Goal: Transaction & Acquisition: Download file/media

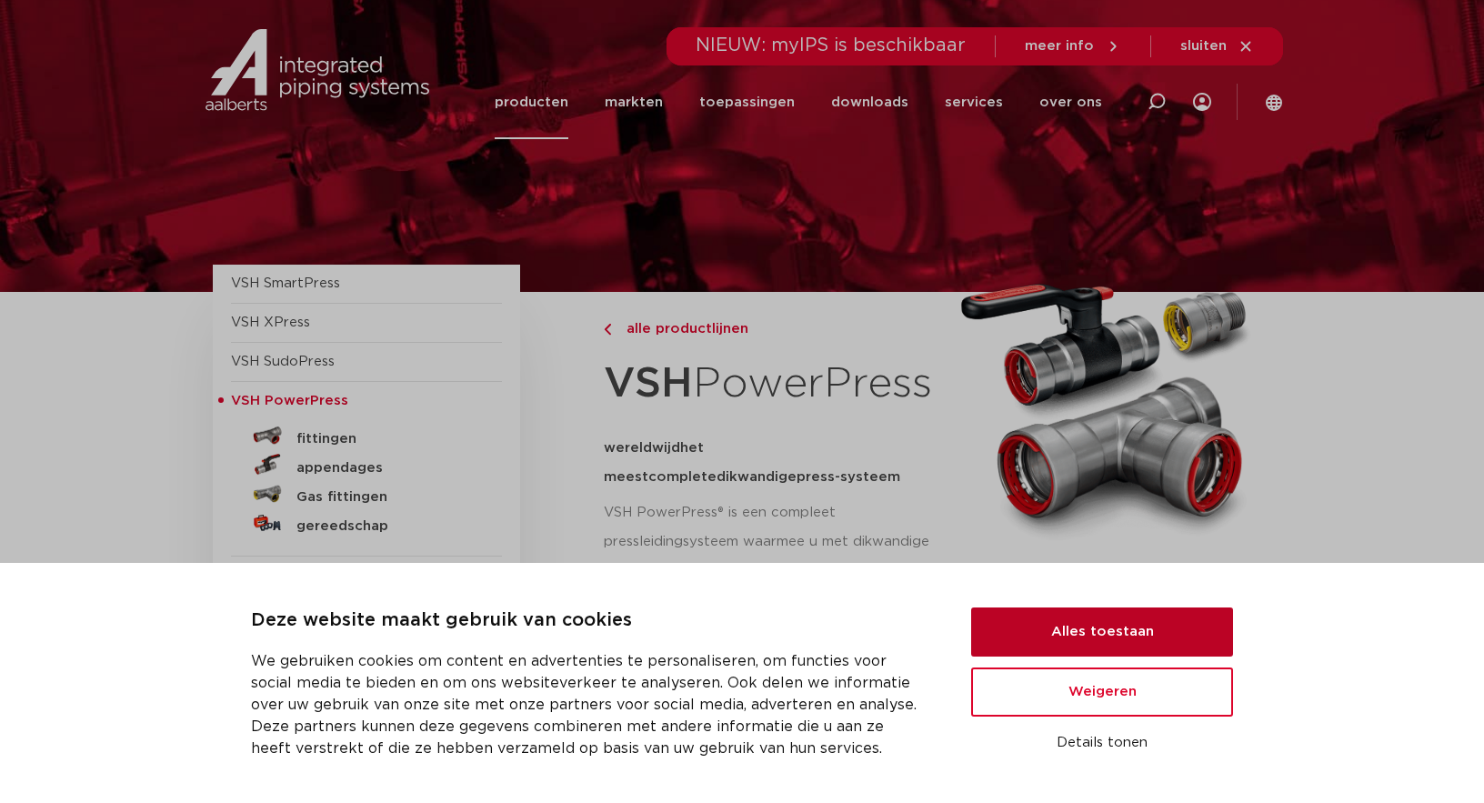
click at [1120, 630] on button "Alles toestaan" at bounding box center [1102, 631] width 262 height 49
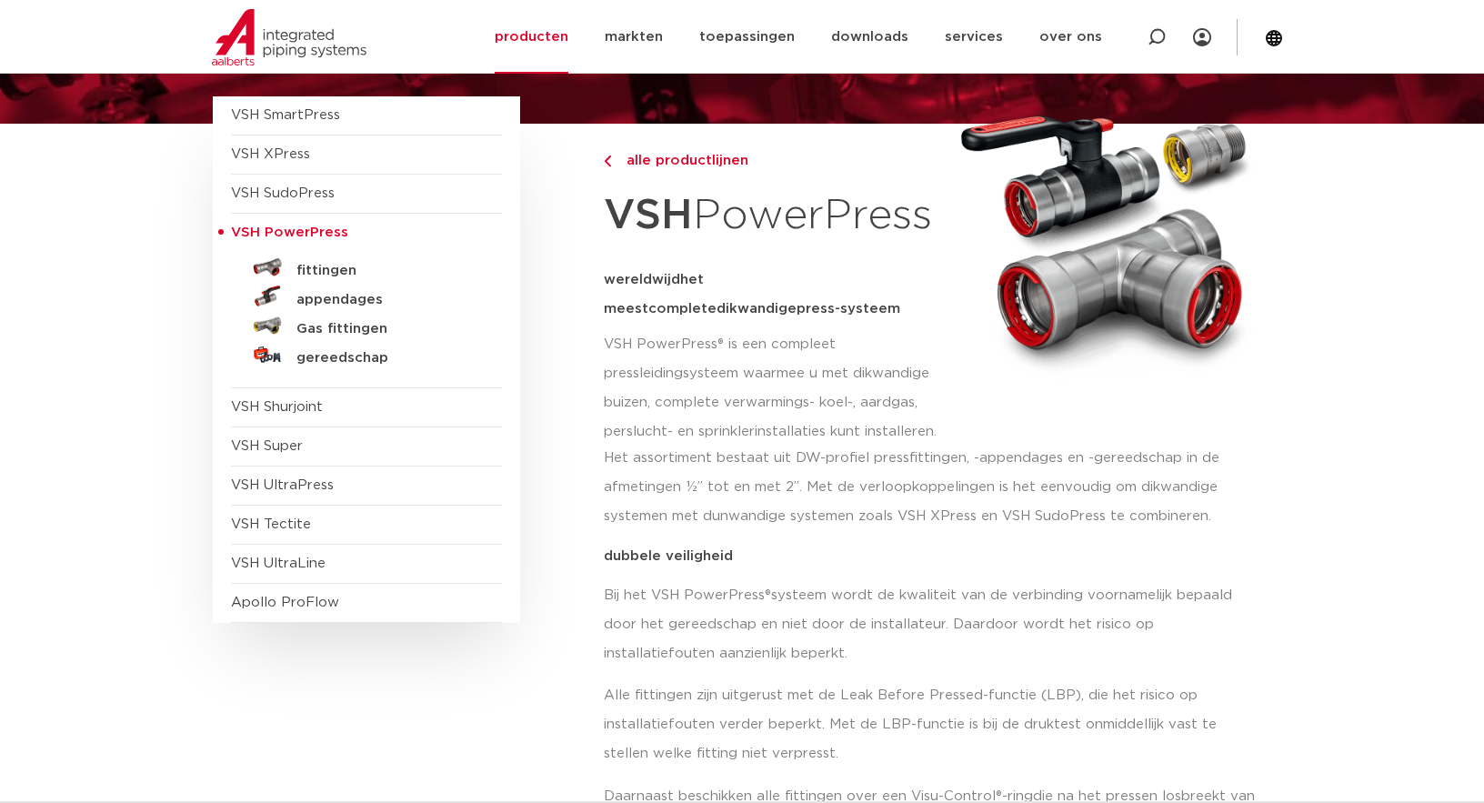
scroll to position [182, 0]
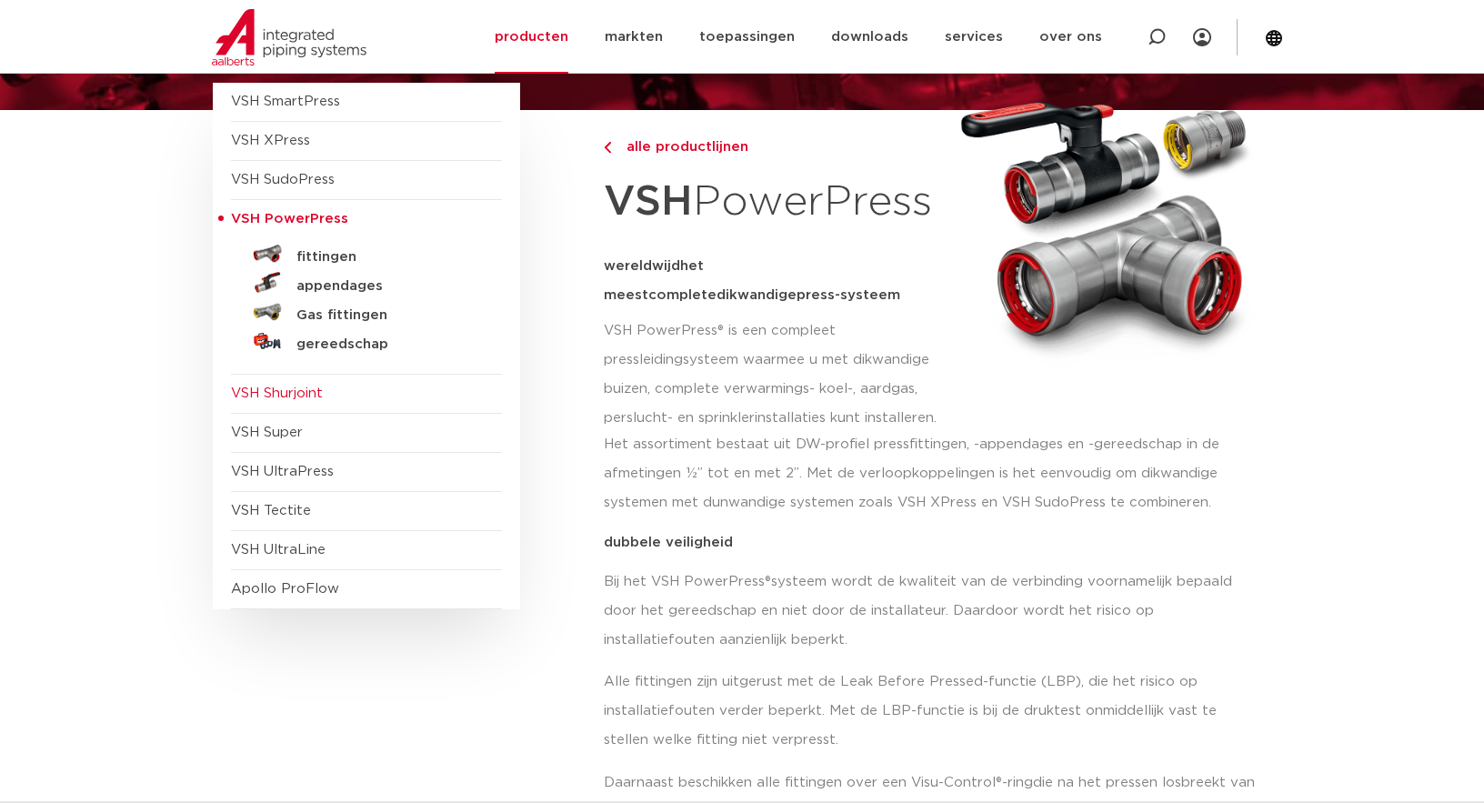
click at [304, 392] on span "VSH Shurjoint" at bounding box center [277, 393] width 92 height 14
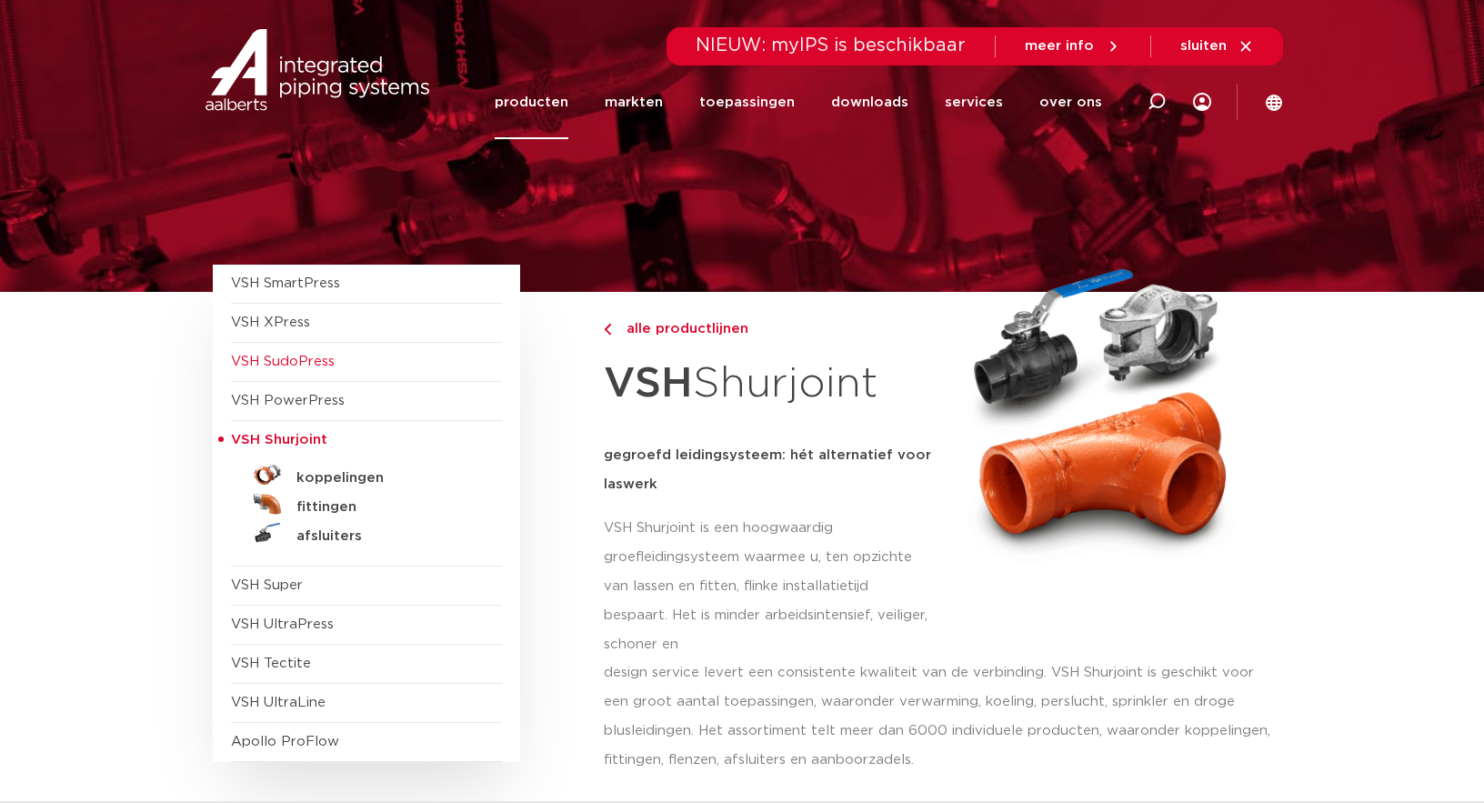
click at [296, 360] on span "VSH SudoPress" at bounding box center [283, 362] width 104 height 14
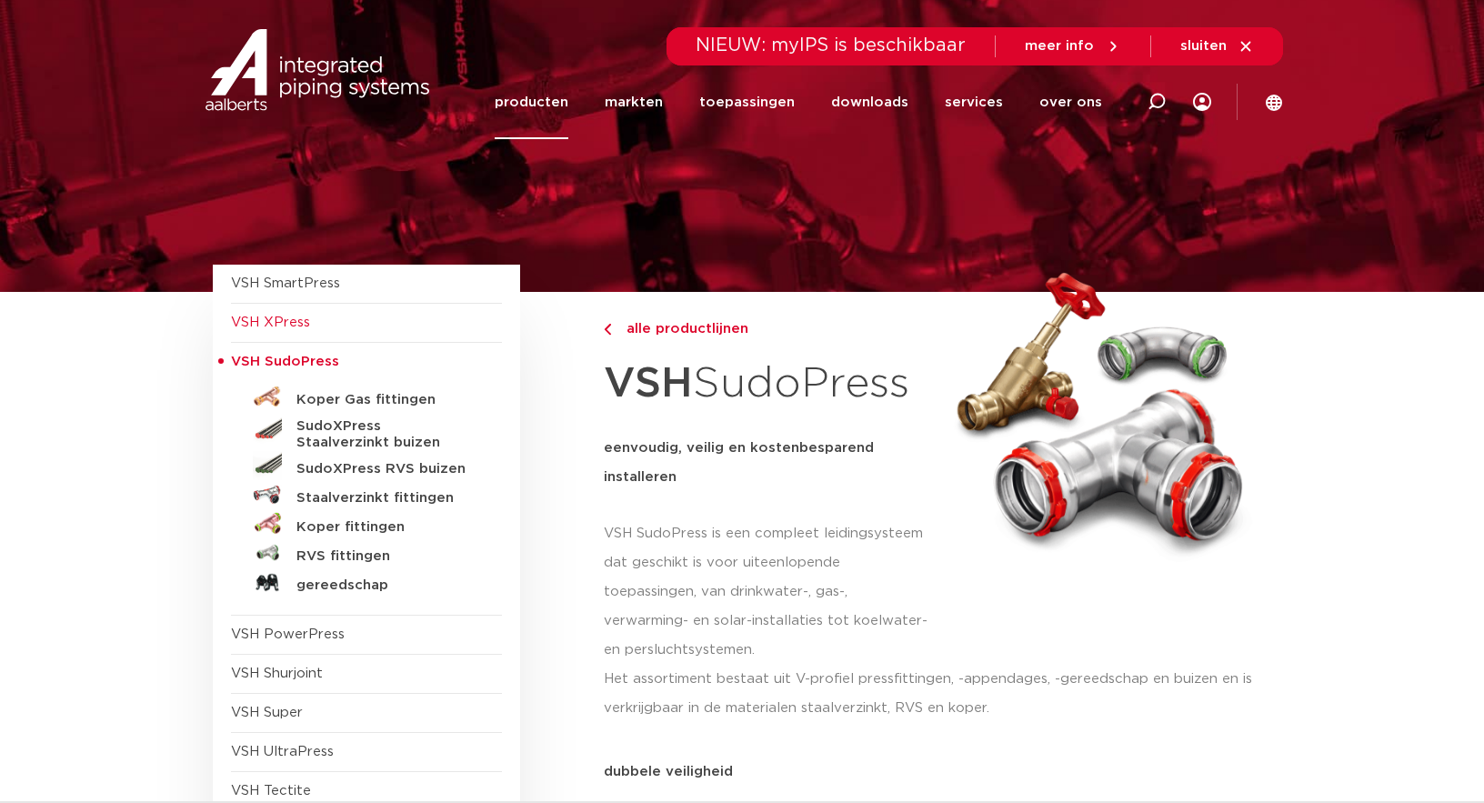
click at [293, 321] on span "VSH XPress" at bounding box center [270, 322] width 79 height 14
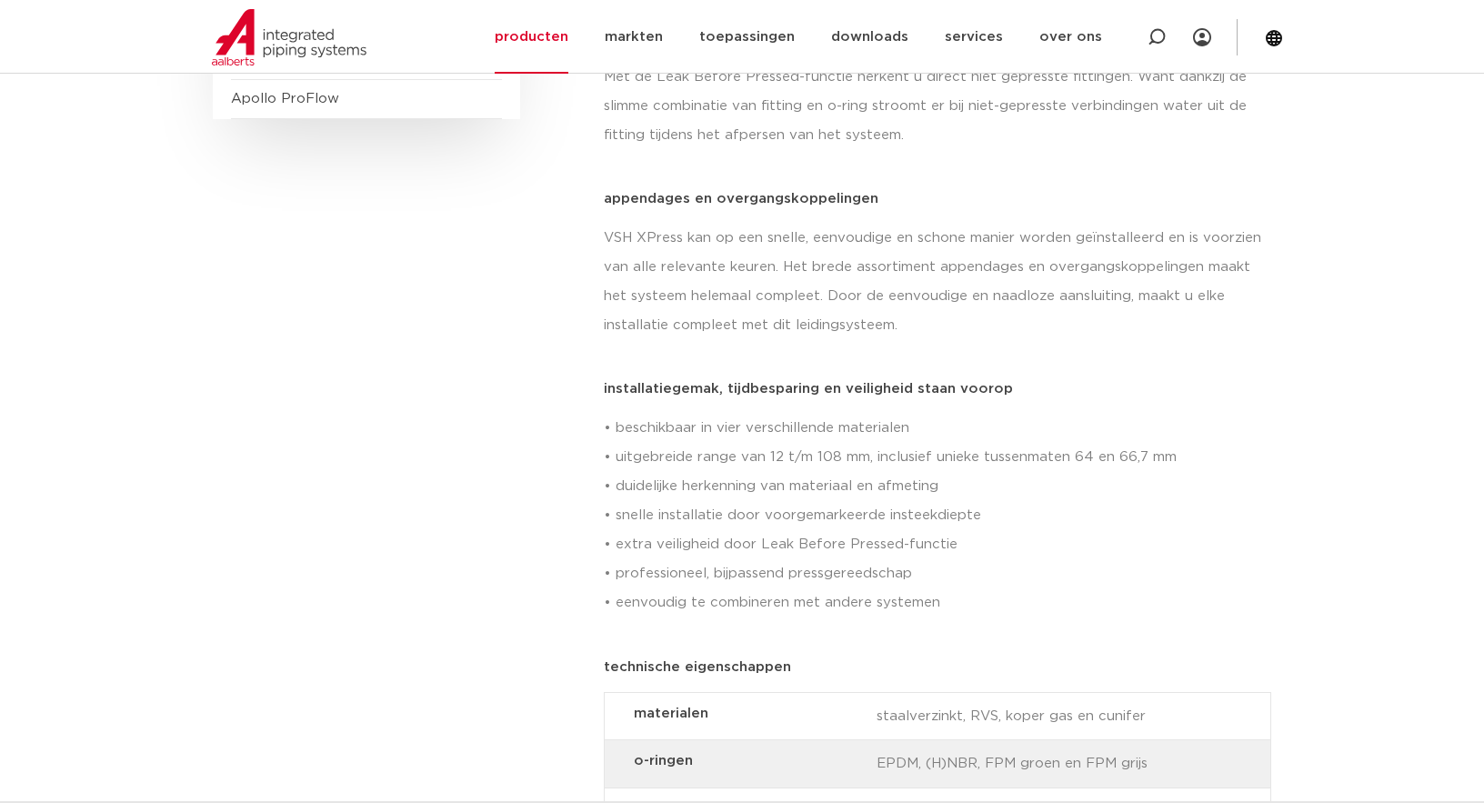
scroll to position [535, 0]
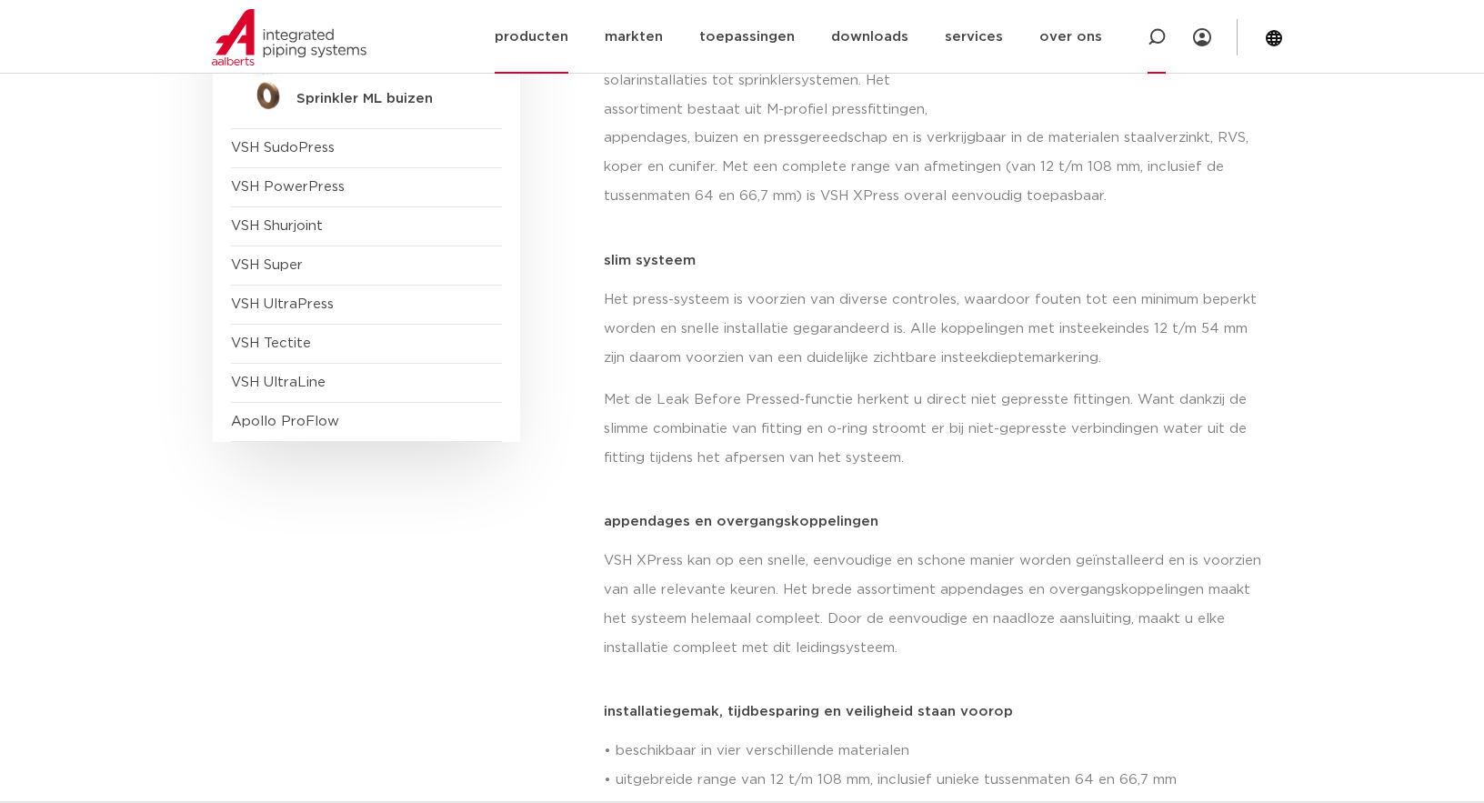
click at [1150, 41] on icon at bounding box center [1156, 37] width 18 height 18
type input "puntstuk"
click button "Zoeken" at bounding box center [0, 0] width 0 height 0
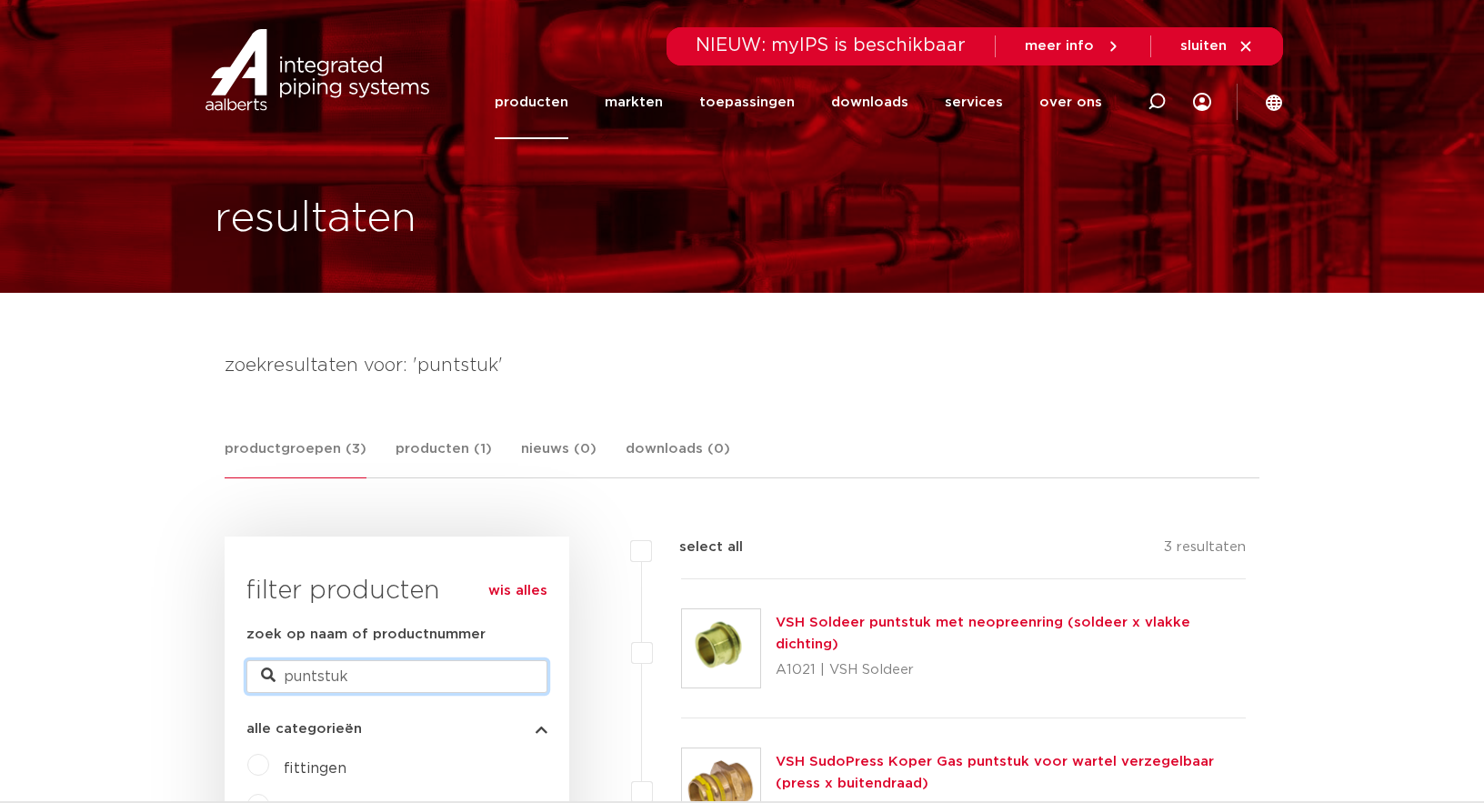
click at [375, 683] on input "puntstuk" at bounding box center [396, 676] width 301 height 33
type input "puntstuk pers"
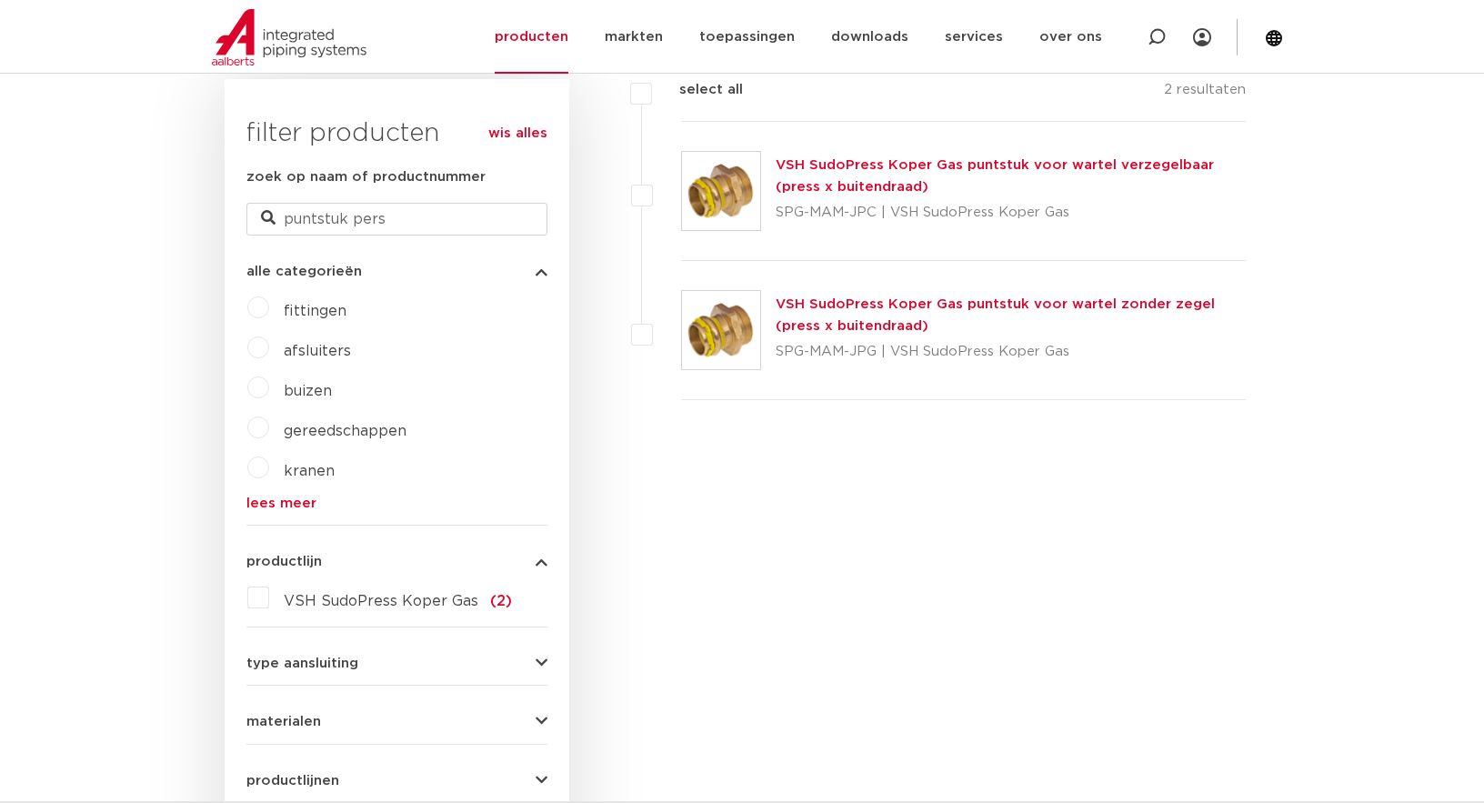
scroll to position [455, 0]
click at [538, 662] on icon "button" at bounding box center [541, 666] width 12 height 14
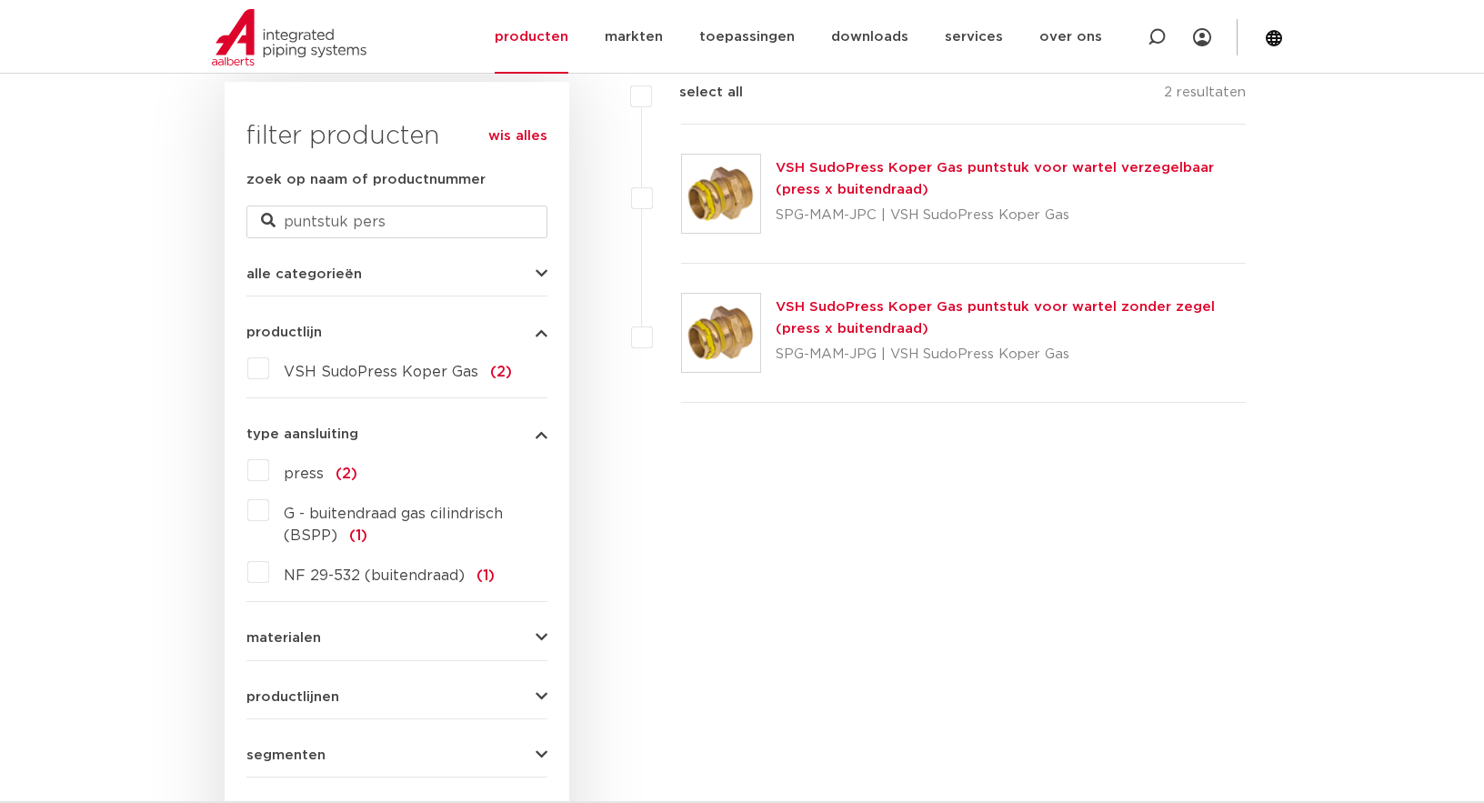
click at [536, 435] on button "type aansluiting" at bounding box center [396, 434] width 301 height 14
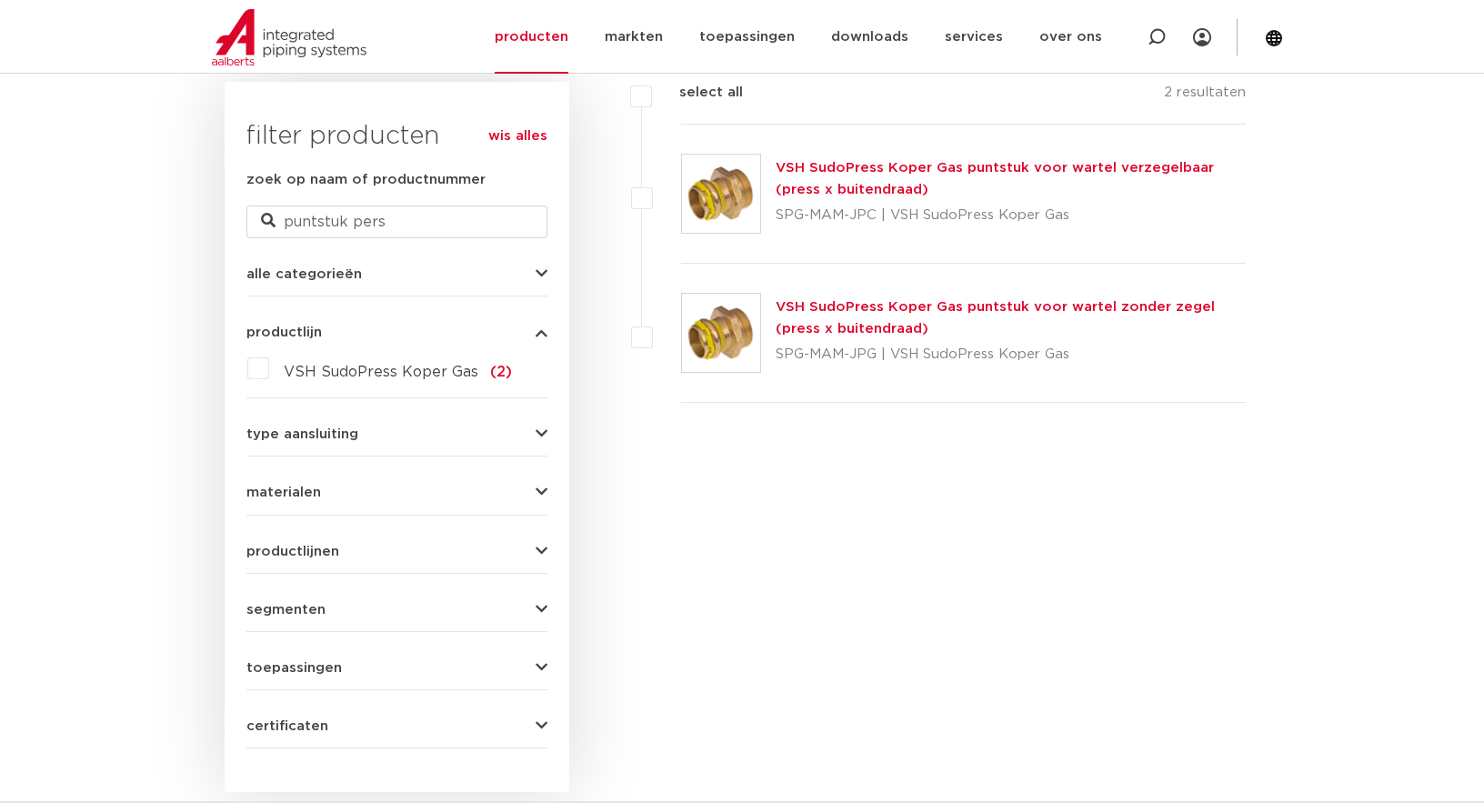
click at [535, 547] on button "productlijnen" at bounding box center [396, 552] width 301 height 14
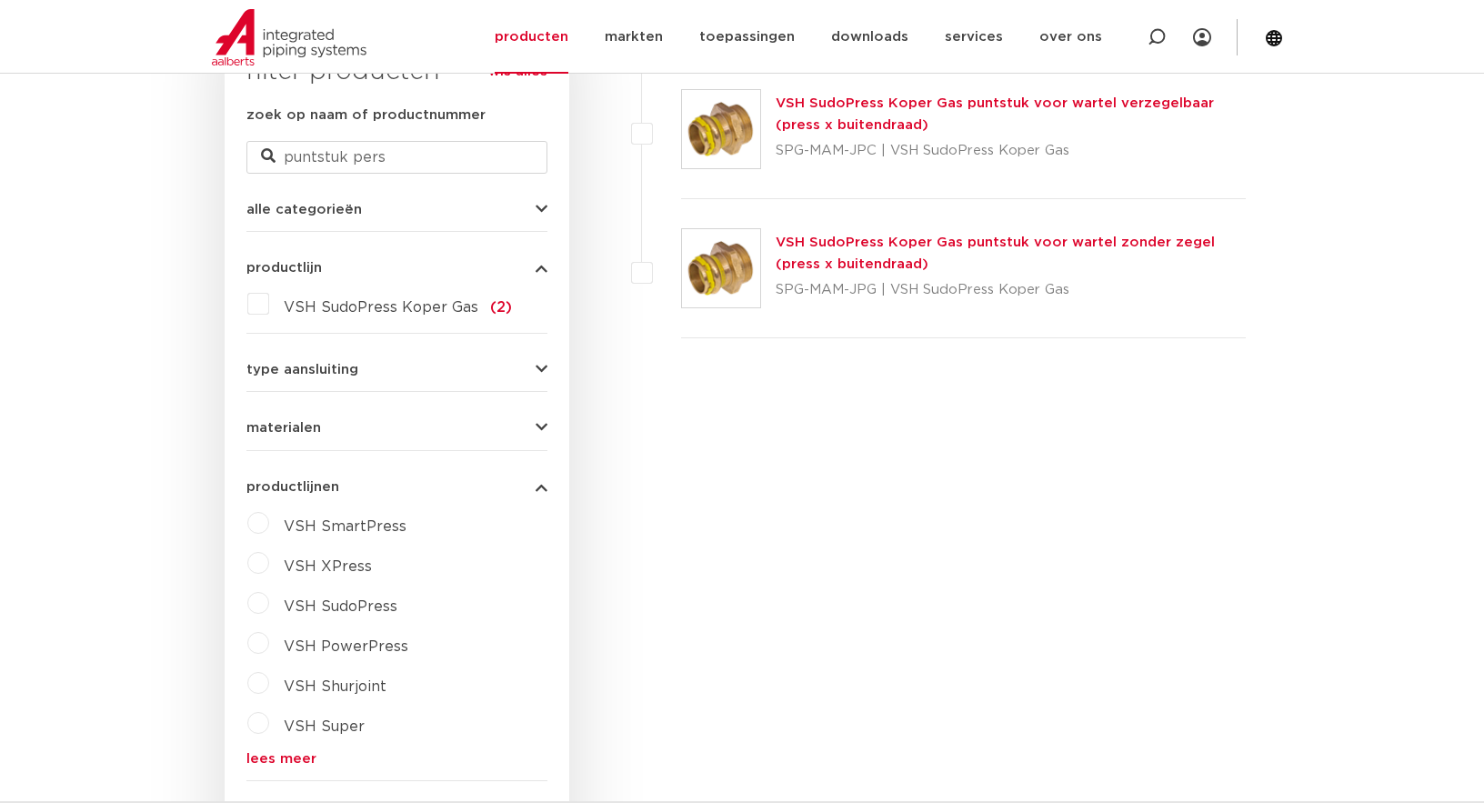
scroll to position [545, 0]
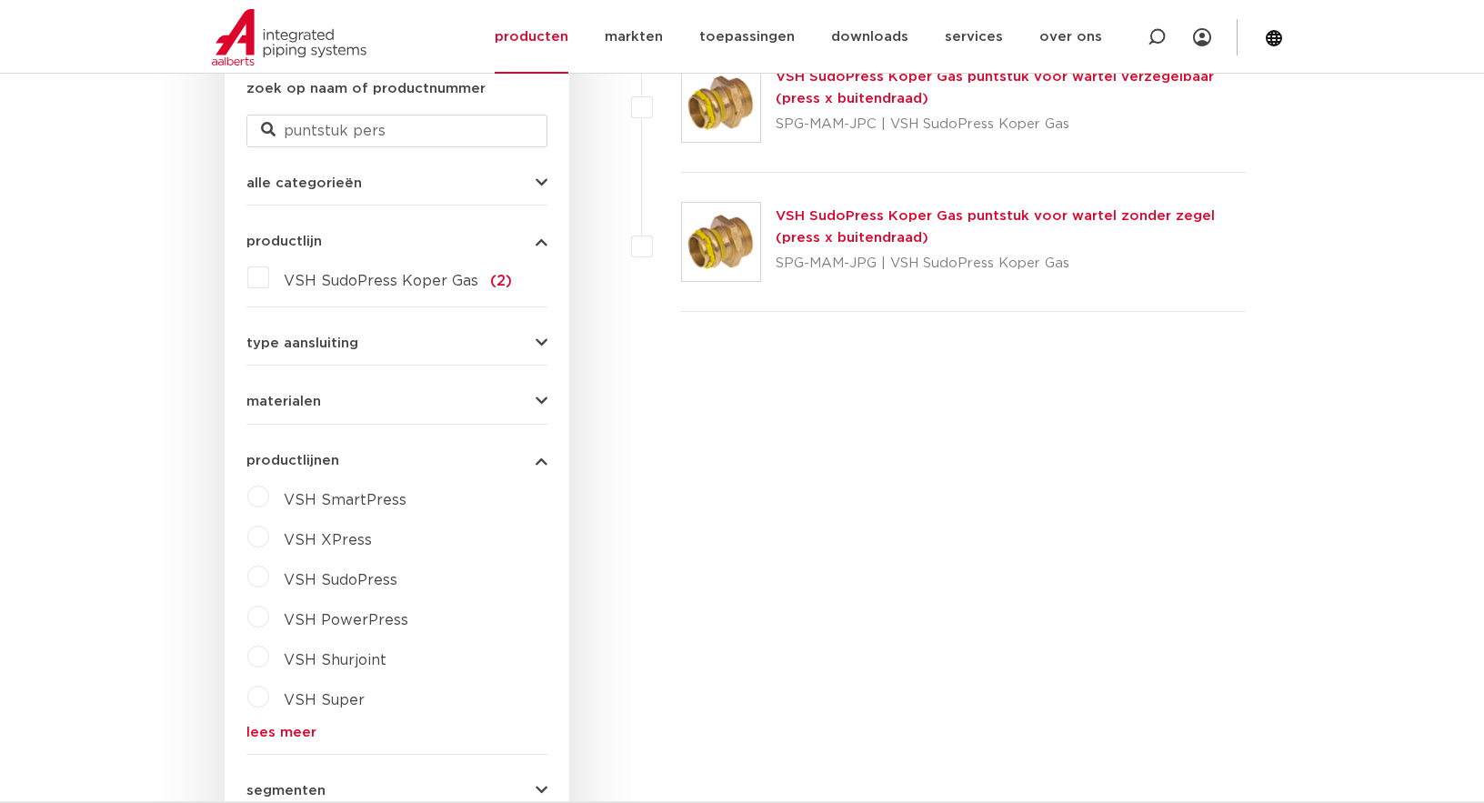
click at [345, 538] on span "VSH XPress" at bounding box center [328, 540] width 88 height 15
click at [518, 575] on select "maak een keuze VSH XPress RVS 304 fittingen VSH XPress Staalverzinkt fittingen …" at bounding box center [413, 582] width 259 height 41
select select "7530"
click at [284, 562] on select "maak een keuze VSH XPress RVS 304 fittingen VSH XPress Staalverzinkt fittingen …" at bounding box center [413, 582] width 259 height 41
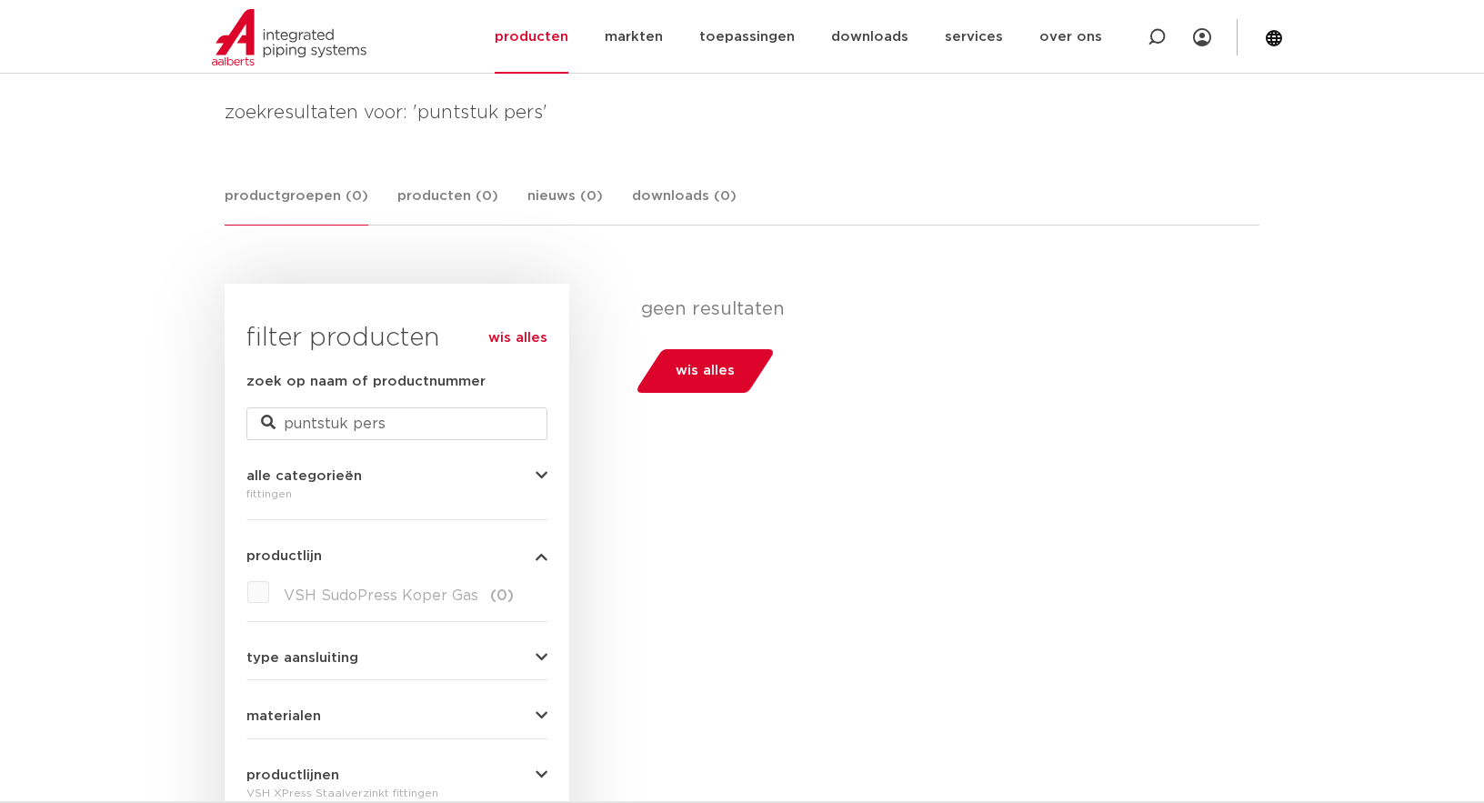
scroll to position [273, 0]
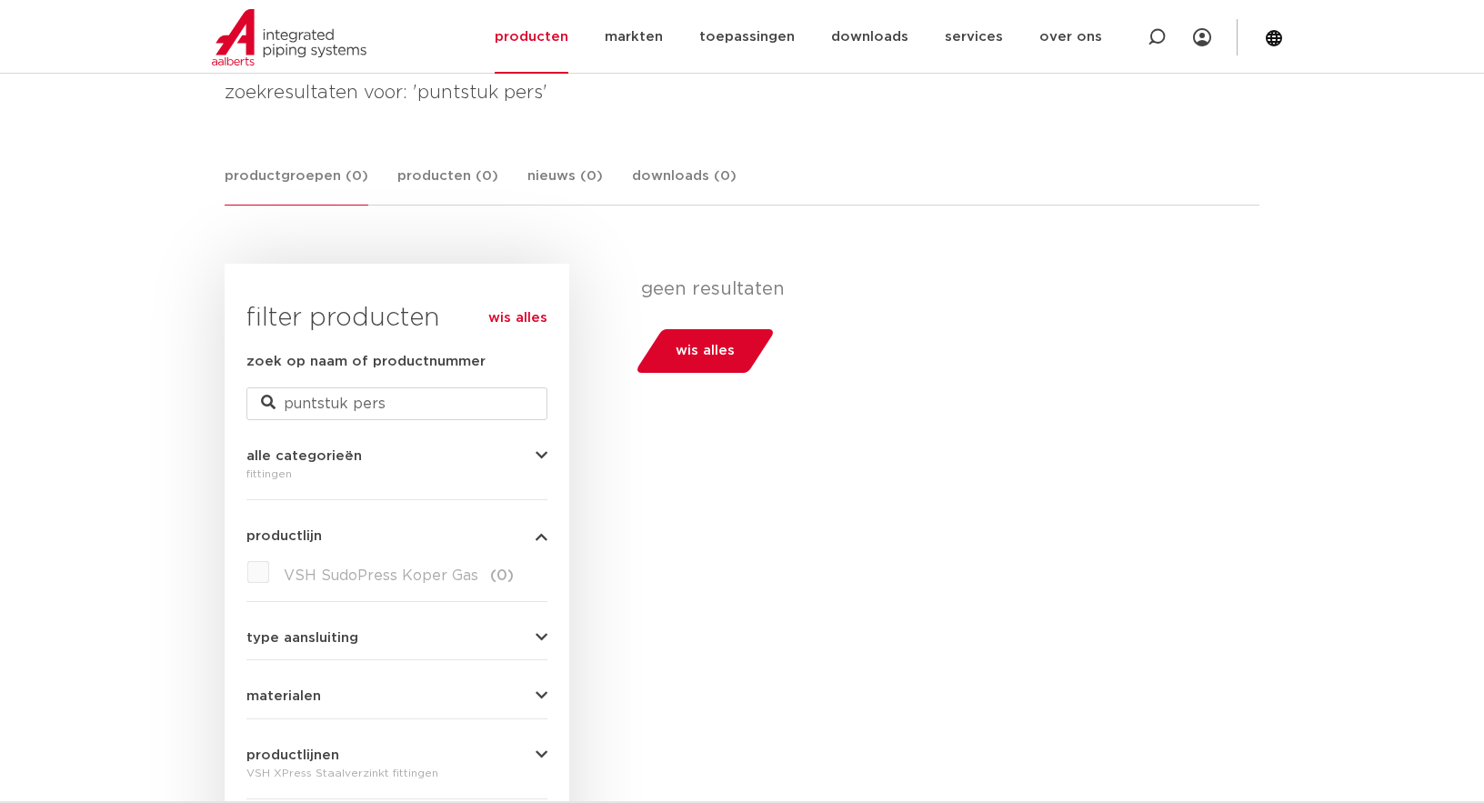
click at [543, 455] on icon "button" at bounding box center [541, 456] width 12 height 14
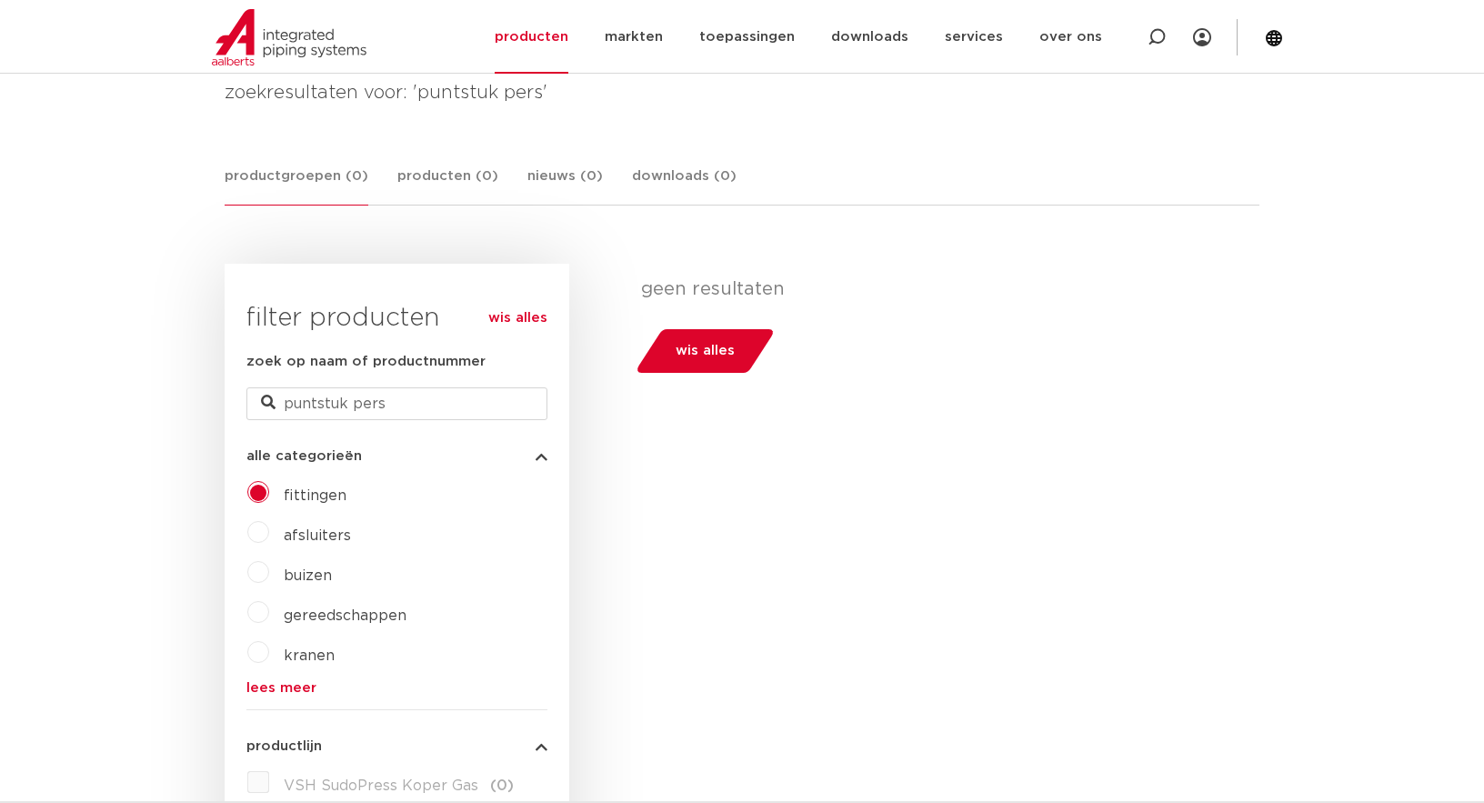
click at [305, 580] on span "buizen" at bounding box center [308, 575] width 48 height 15
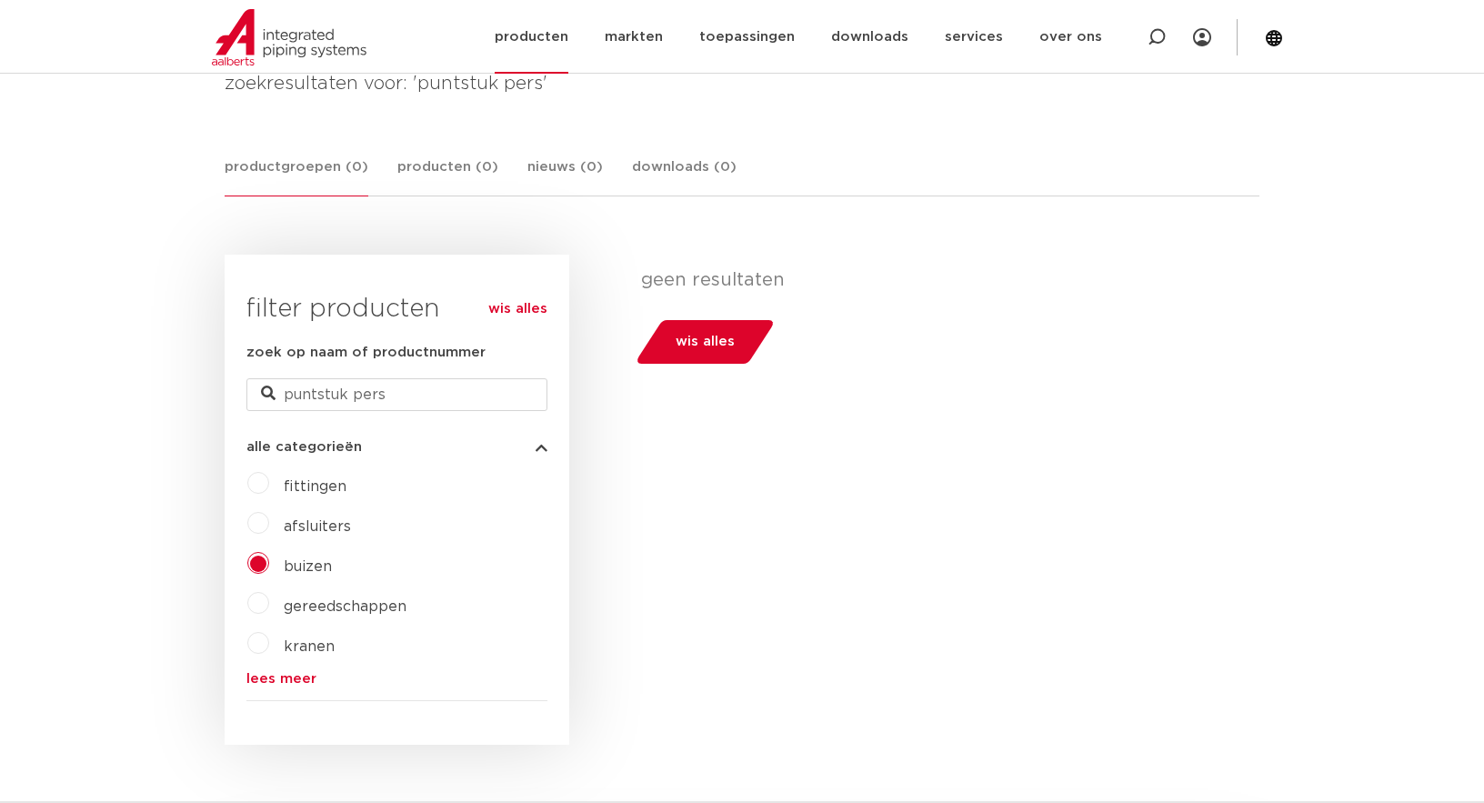
scroll to position [102, 0]
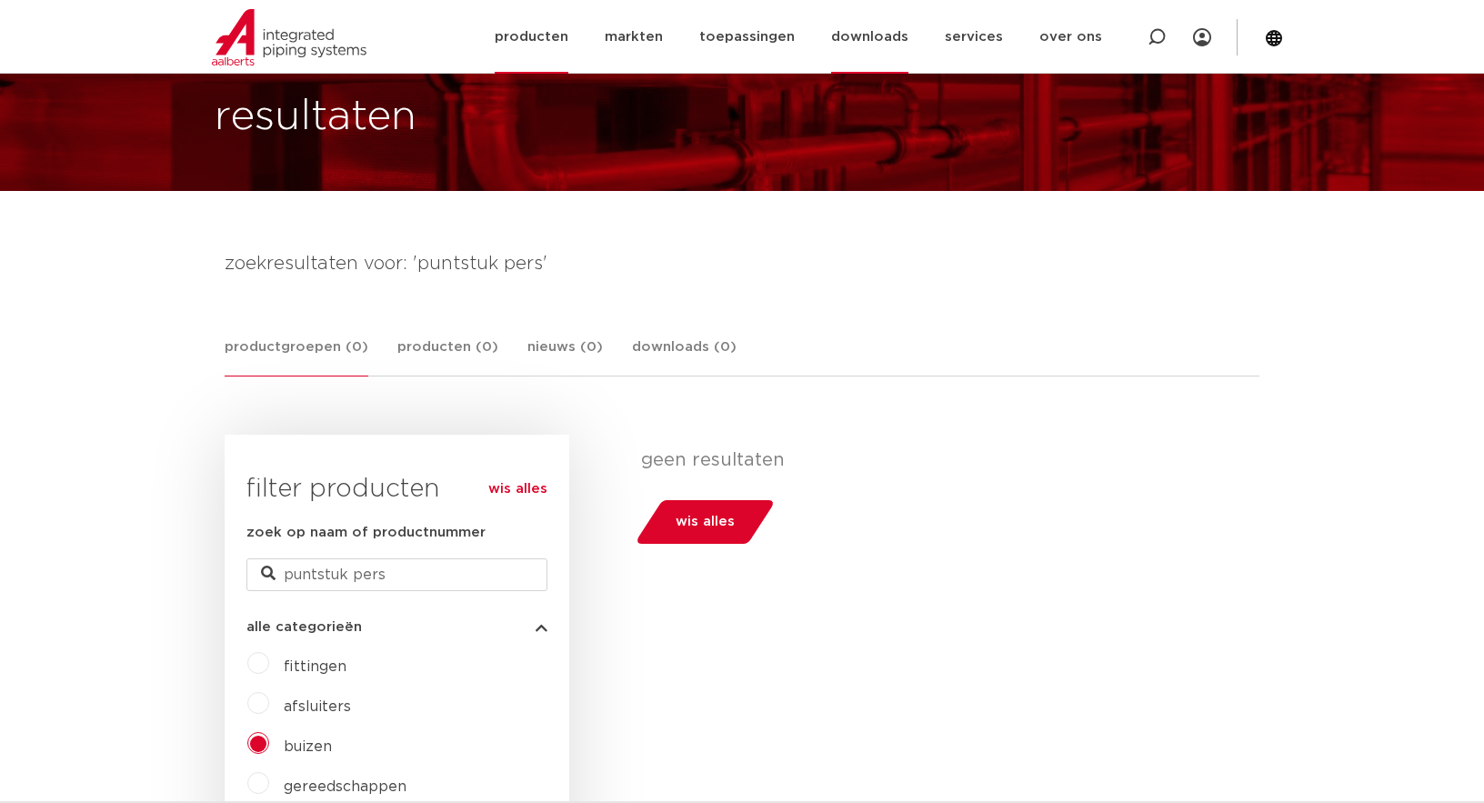
click at [865, 40] on link "downloads" at bounding box center [869, 37] width 77 height 74
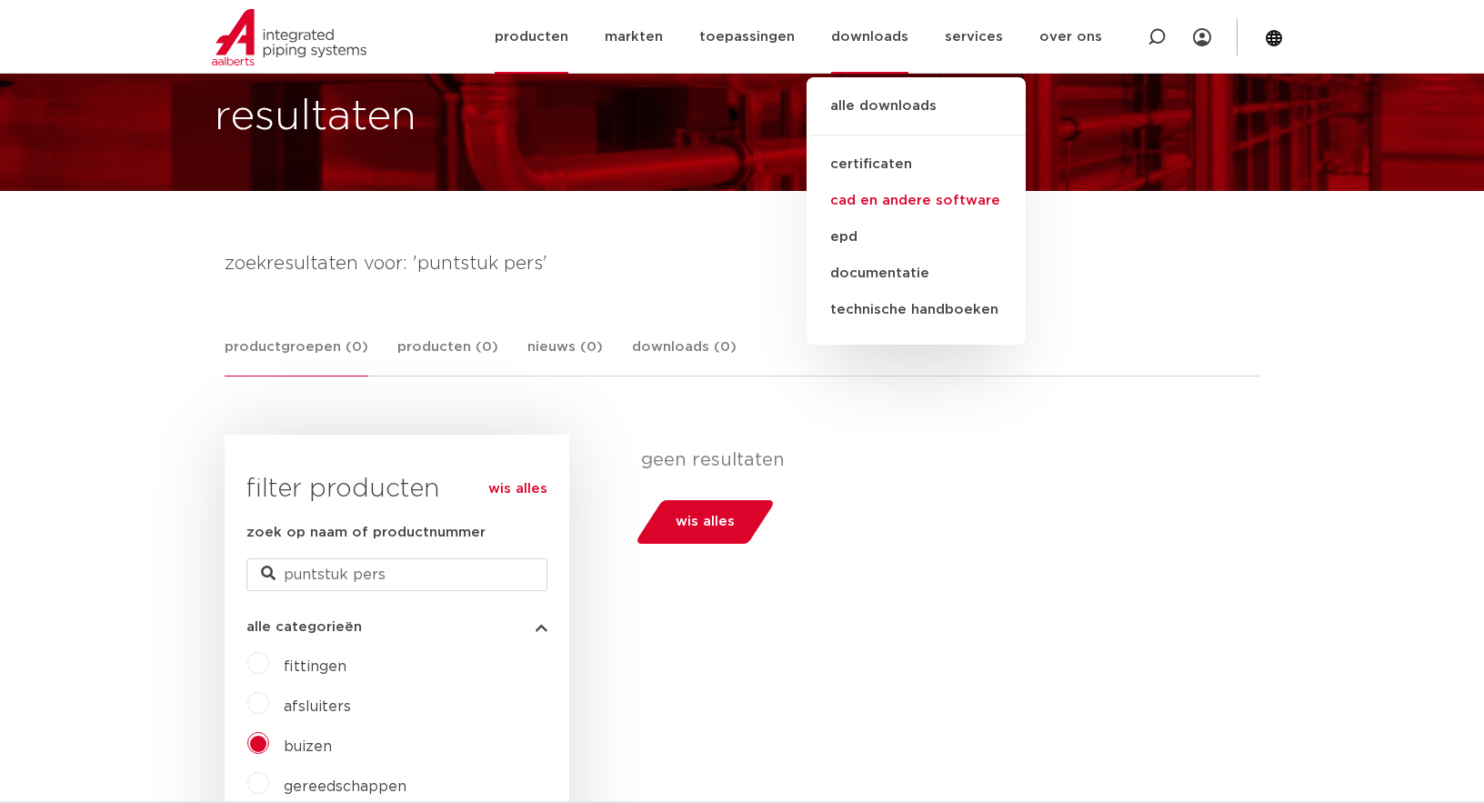
click at [899, 201] on link "cad en andere software" at bounding box center [915, 201] width 219 height 36
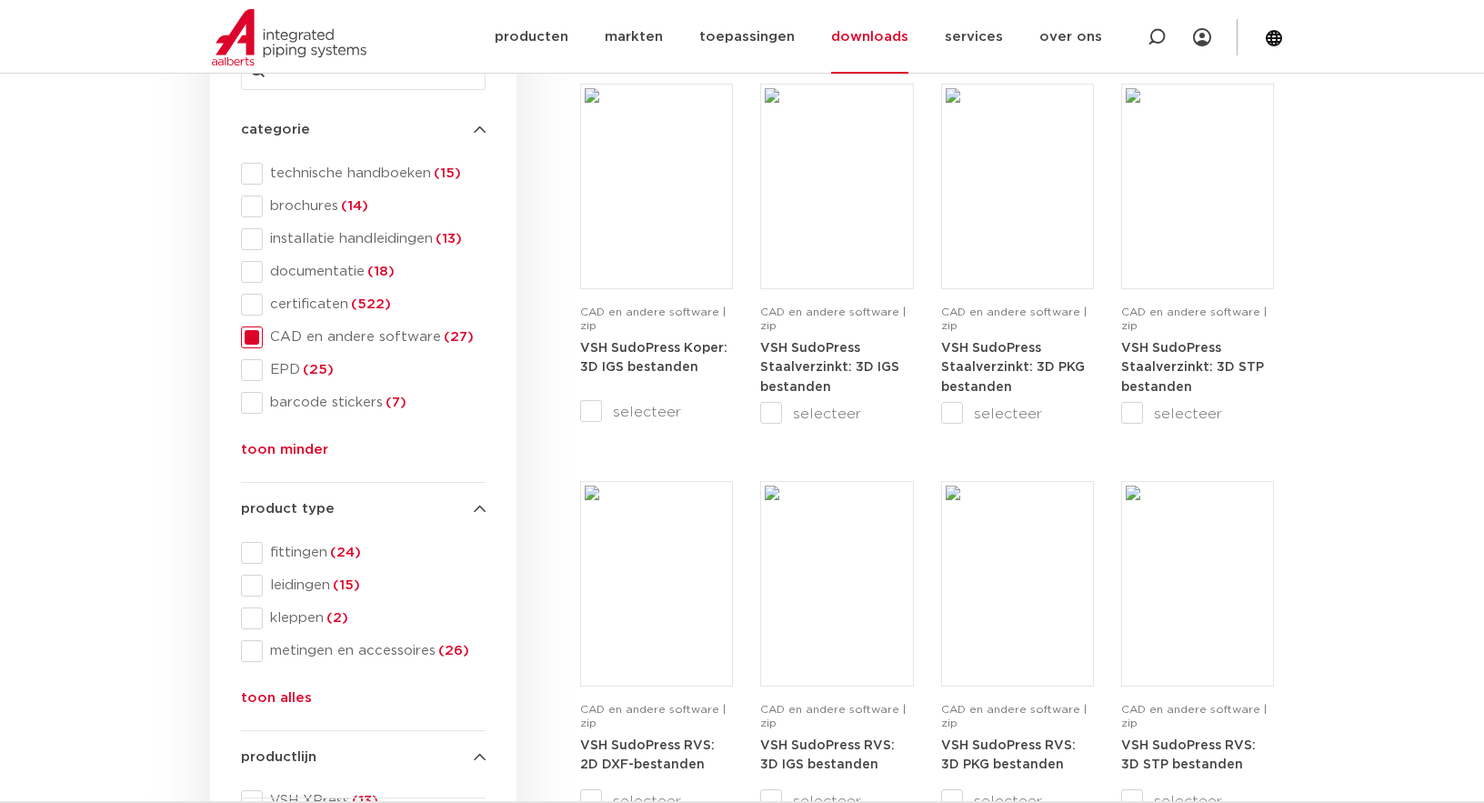
scroll to position [455, 0]
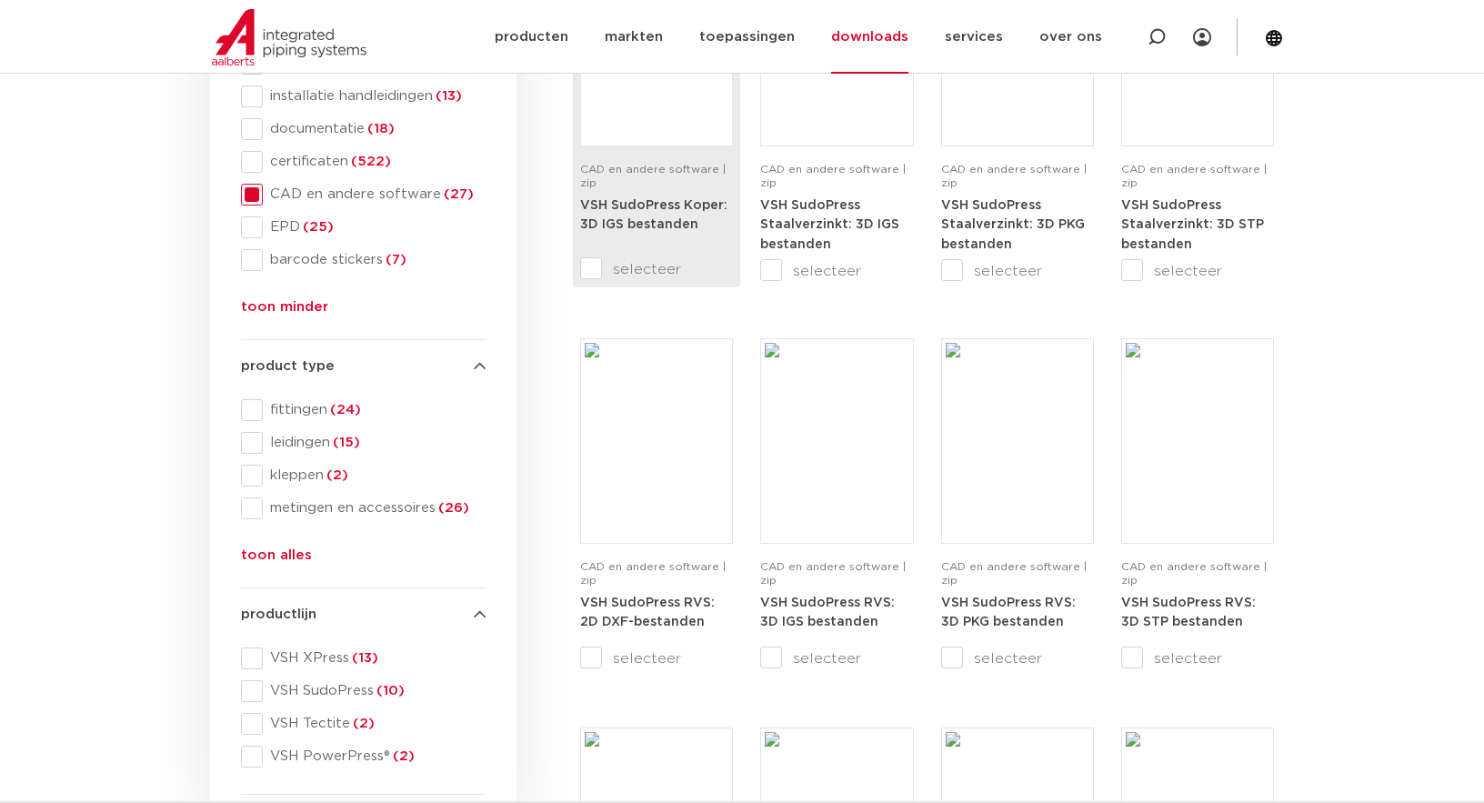
click at [591, 267] on input "selecteer" at bounding box center [618, 269] width 76 height 22
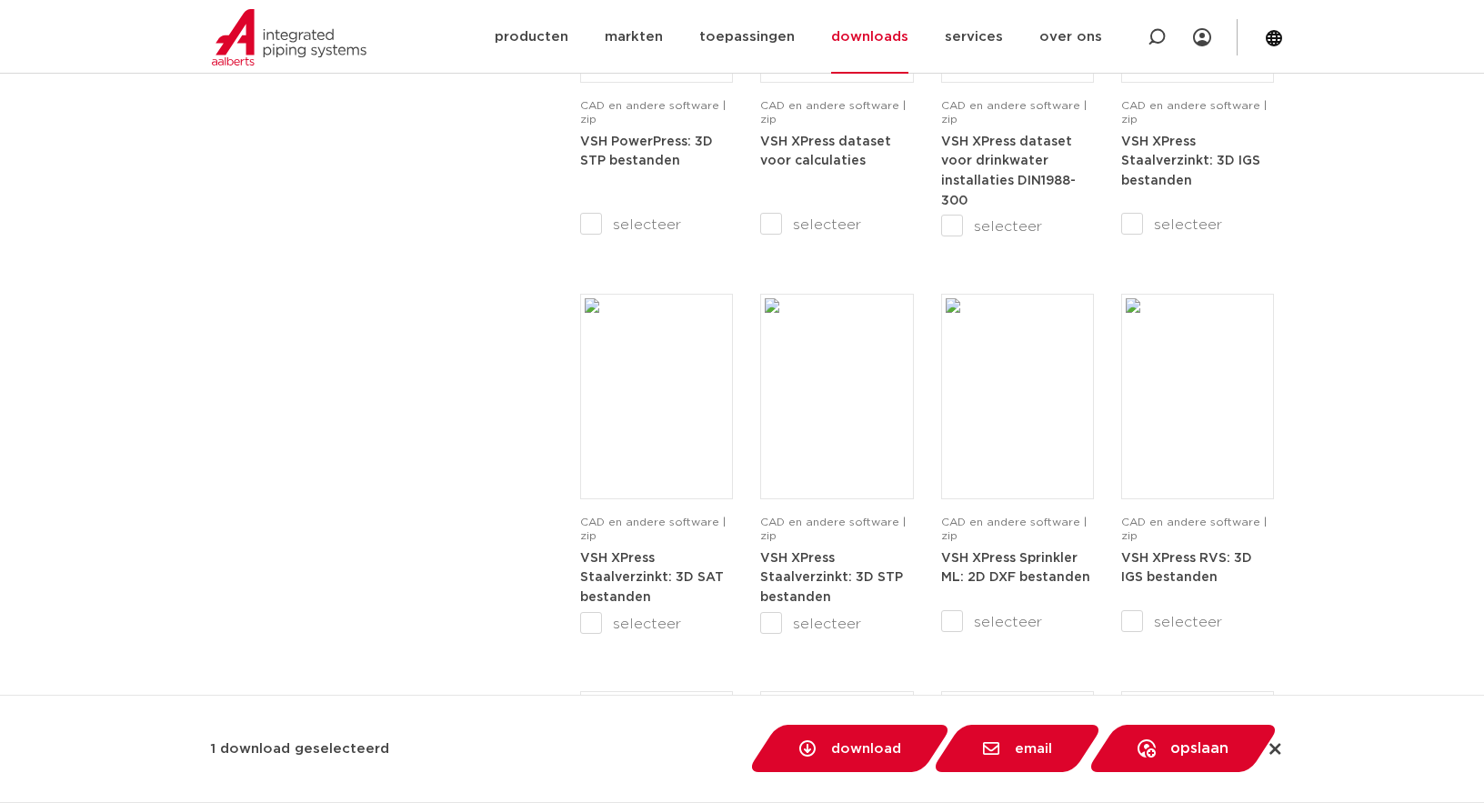
scroll to position [1454, 0]
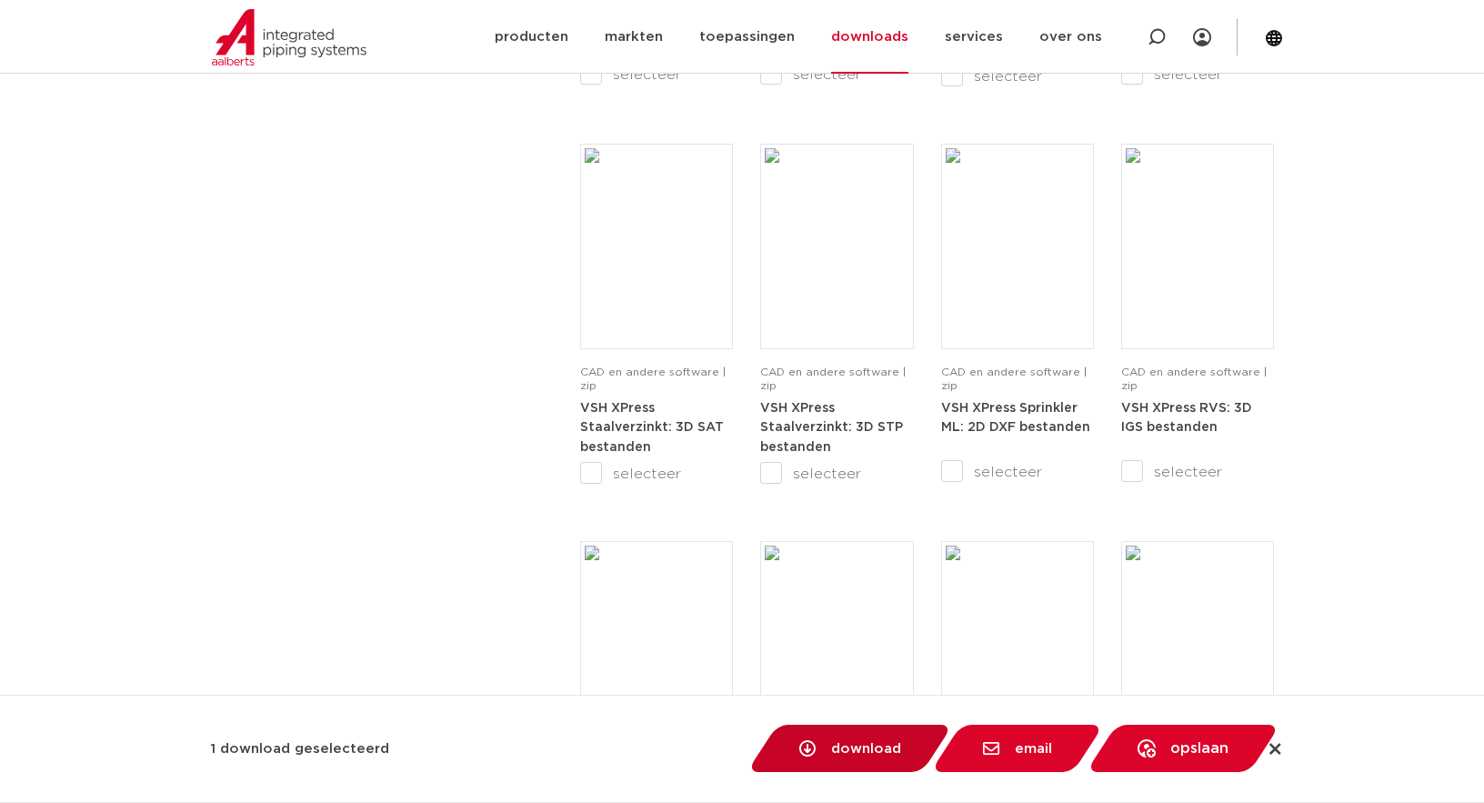
click at [834, 746] on span "download" at bounding box center [866, 749] width 70 height 14
checkbox input "false"
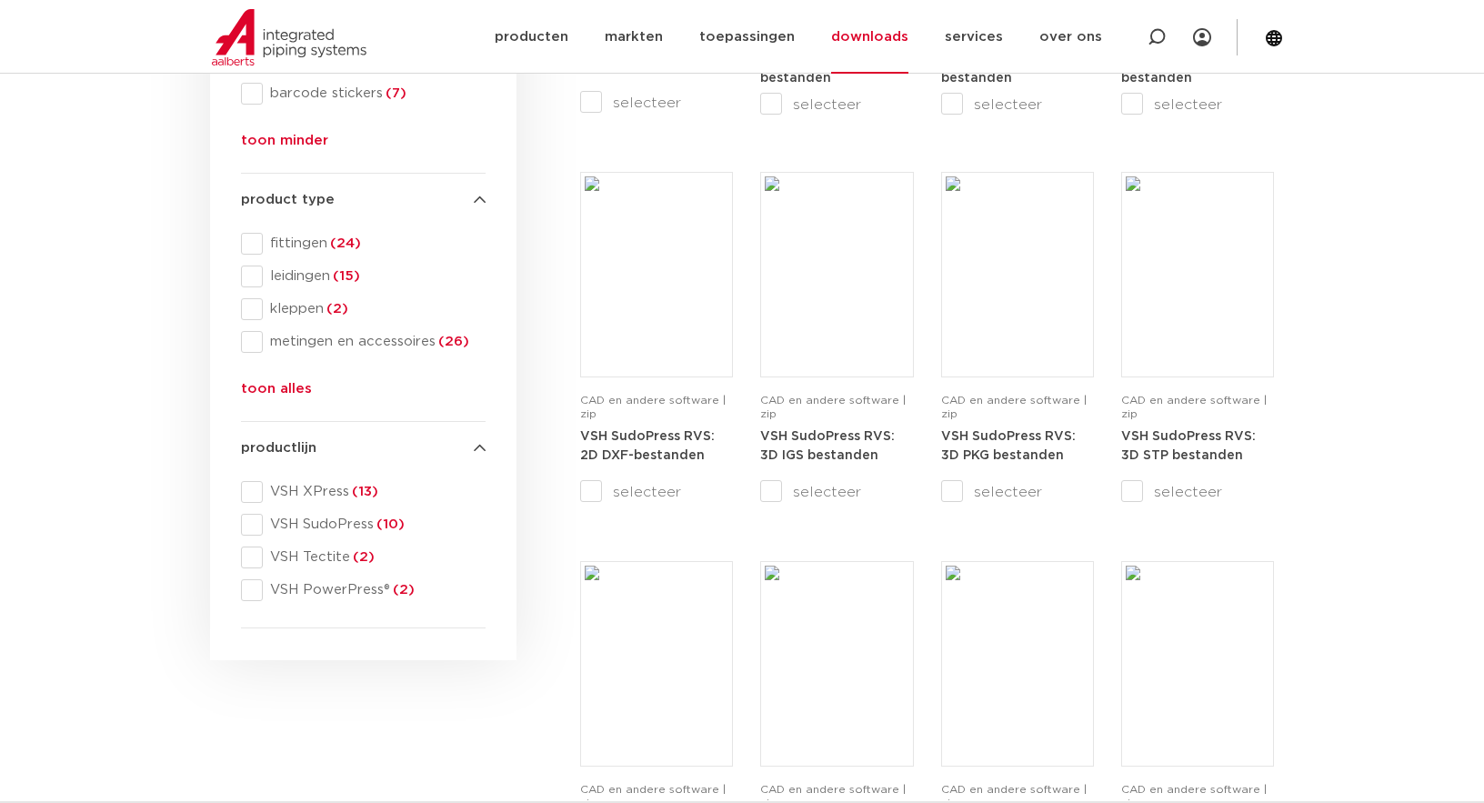
scroll to position [636, 0]
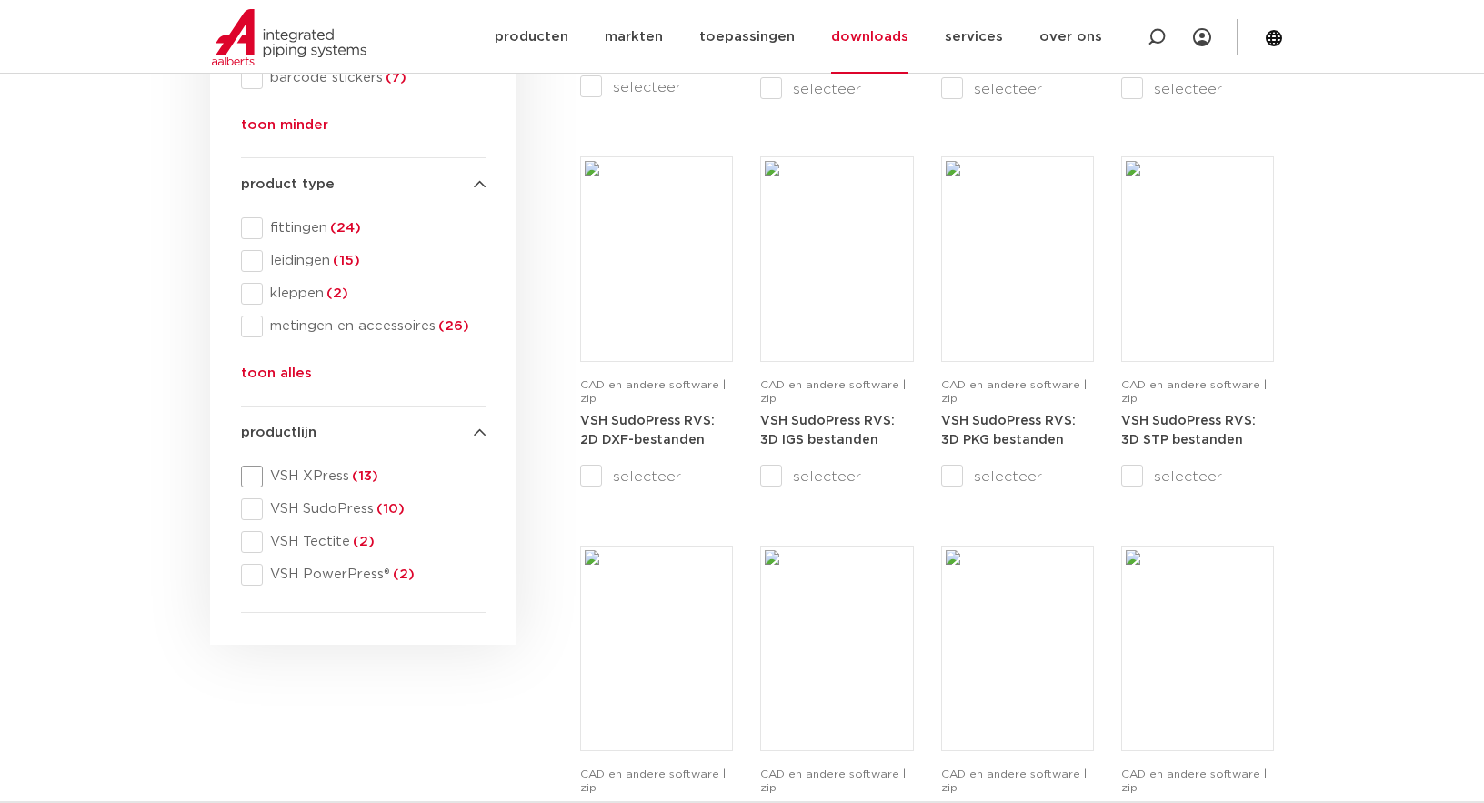
click at [258, 473] on span at bounding box center [252, 476] width 22 height 22
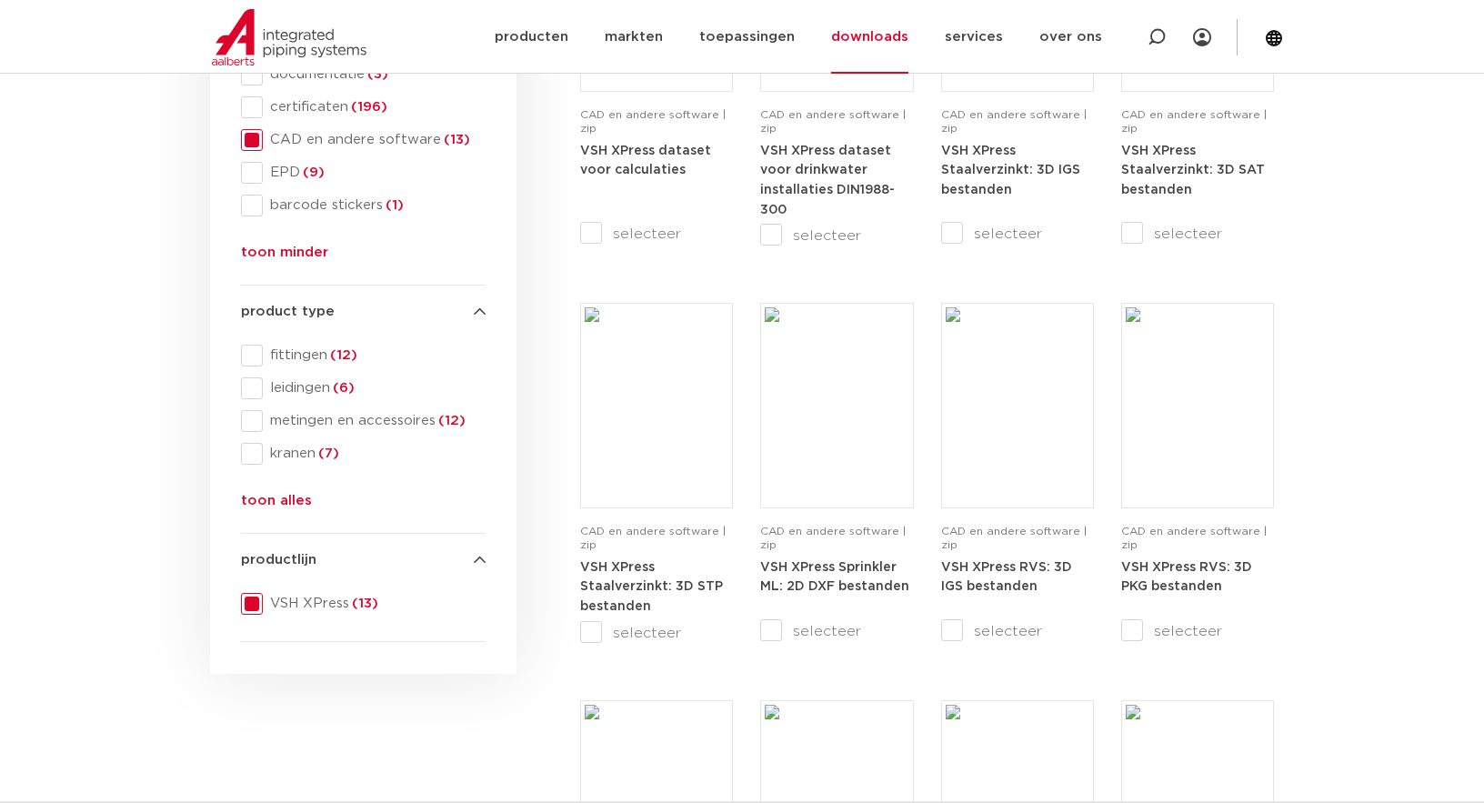
scroll to position [545, 0]
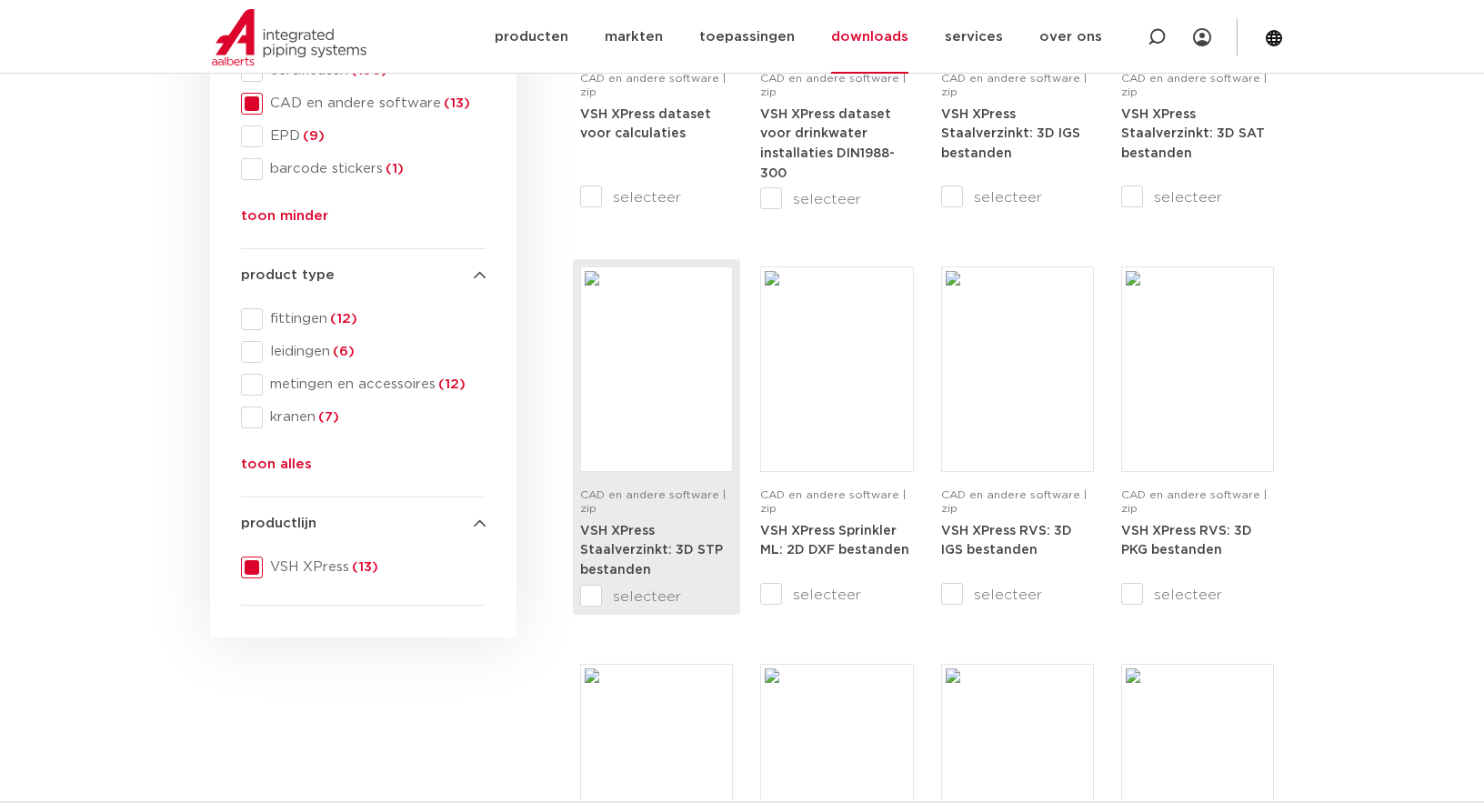
click at [590, 590] on input "selecteer" at bounding box center [618, 596] width 76 height 22
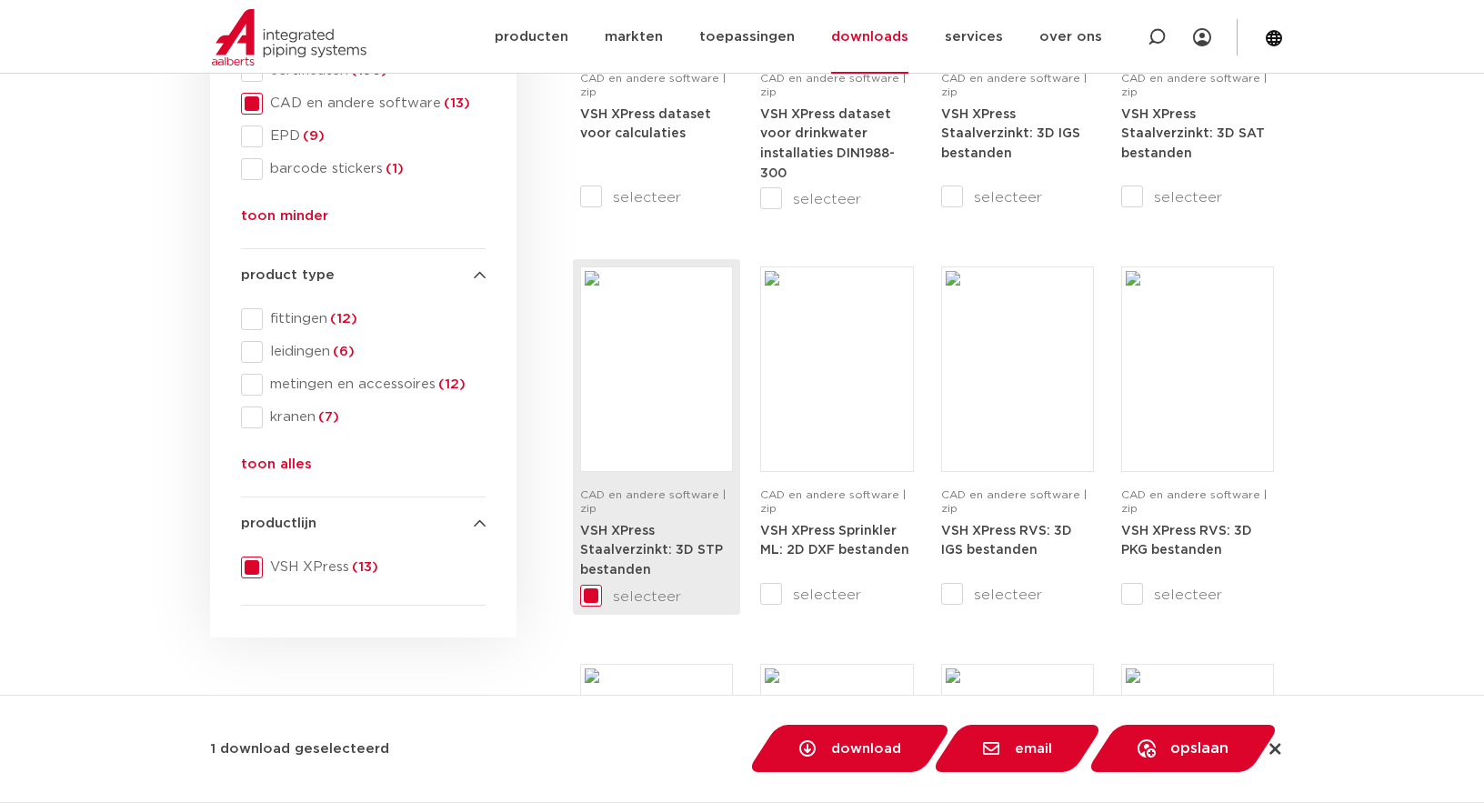
click at [652, 404] on img at bounding box center [657, 369] width 144 height 196
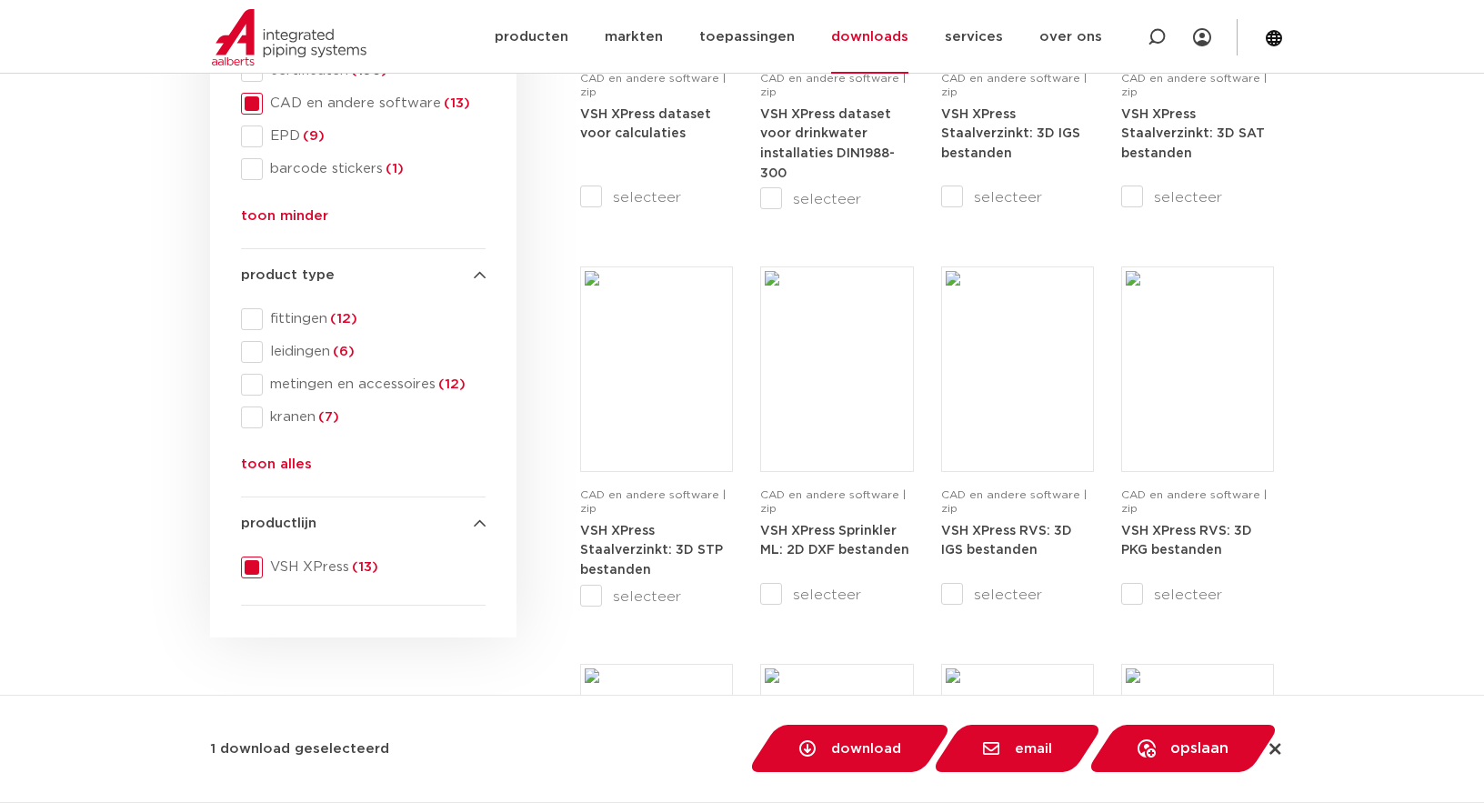
checkbox input "false"
